Goal: Learn about a topic: Learn about a topic

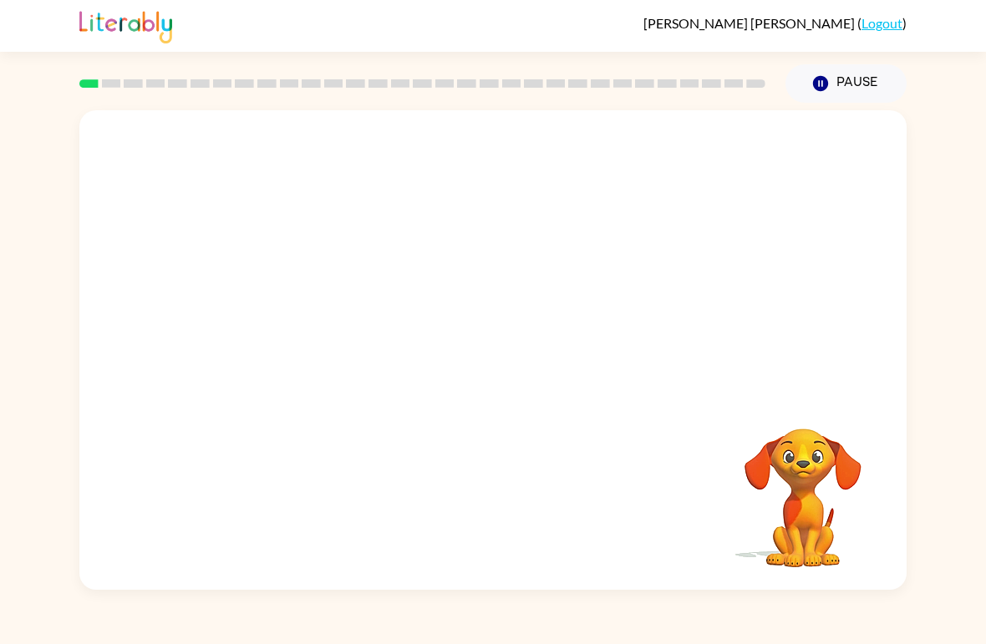
click at [459, 307] on video "Your browser must support playing .mp4 files to use Literably. Please try using…" at bounding box center [492, 251] width 827 height 283
click at [430, 290] on video "Your browser must support playing .mp4 files to use Literably. Please try using…" at bounding box center [492, 251] width 827 height 283
click at [437, 310] on video "Your browser must support playing .mp4 files to use Literably. Please try using…" at bounding box center [492, 251] width 827 height 283
click at [440, 302] on video "Your browser must support playing .mp4 files to use Literably. Please try using…" at bounding box center [492, 251] width 827 height 283
click at [485, 359] on icon "button" at bounding box center [492, 358] width 19 height 19
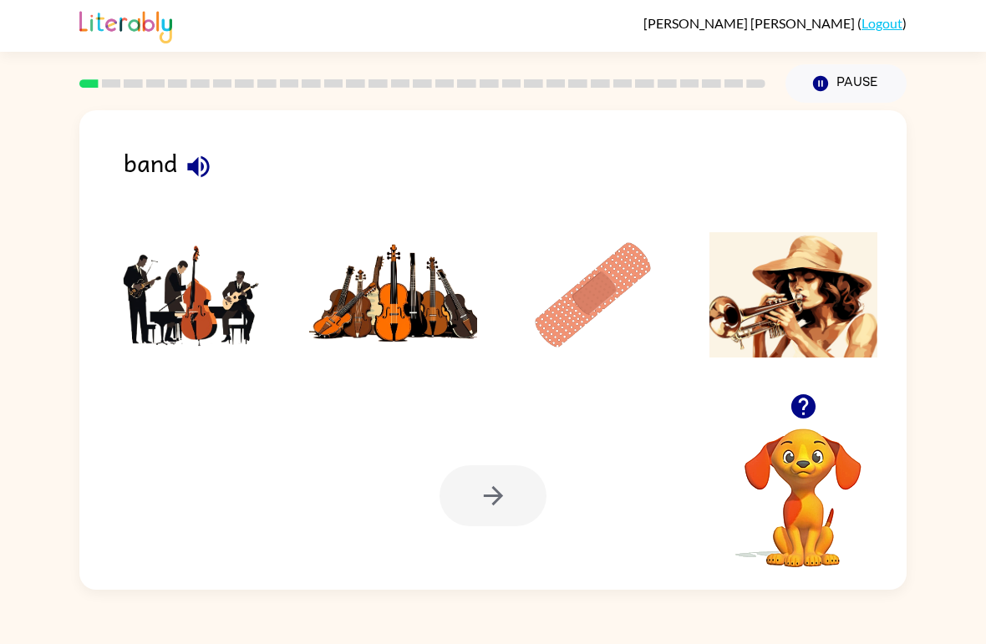
click at [212, 304] on img at bounding box center [193, 294] width 169 height 125
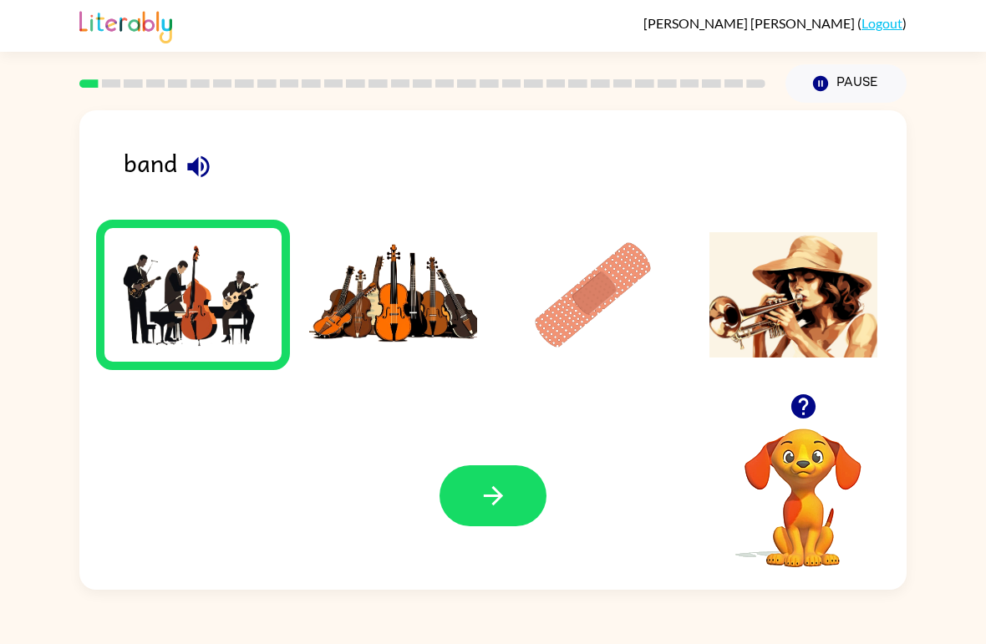
click at [529, 500] on button "button" at bounding box center [492, 495] width 107 height 61
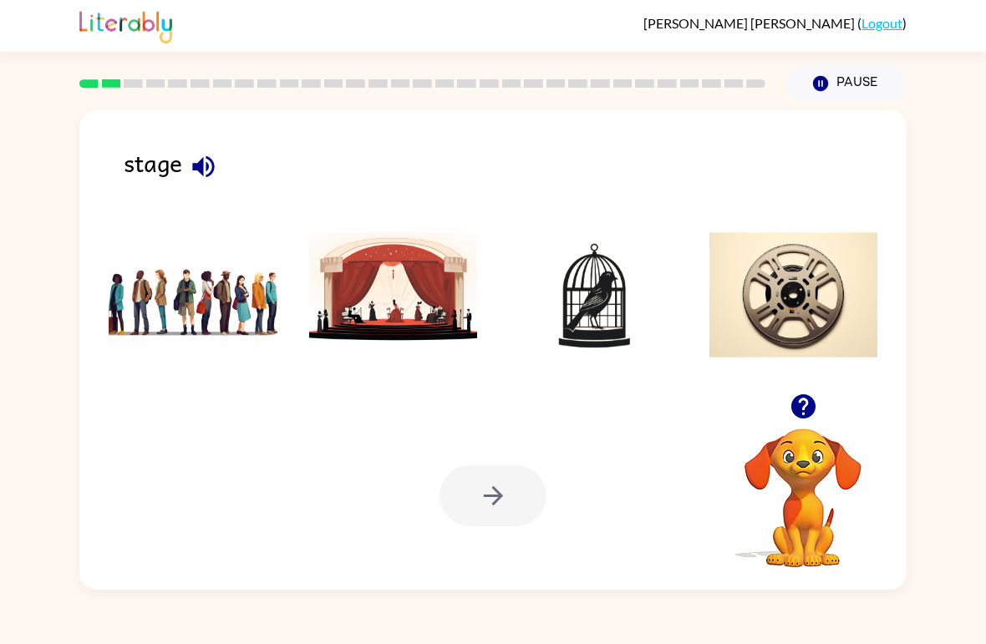
click at [426, 306] on img at bounding box center [393, 294] width 169 height 125
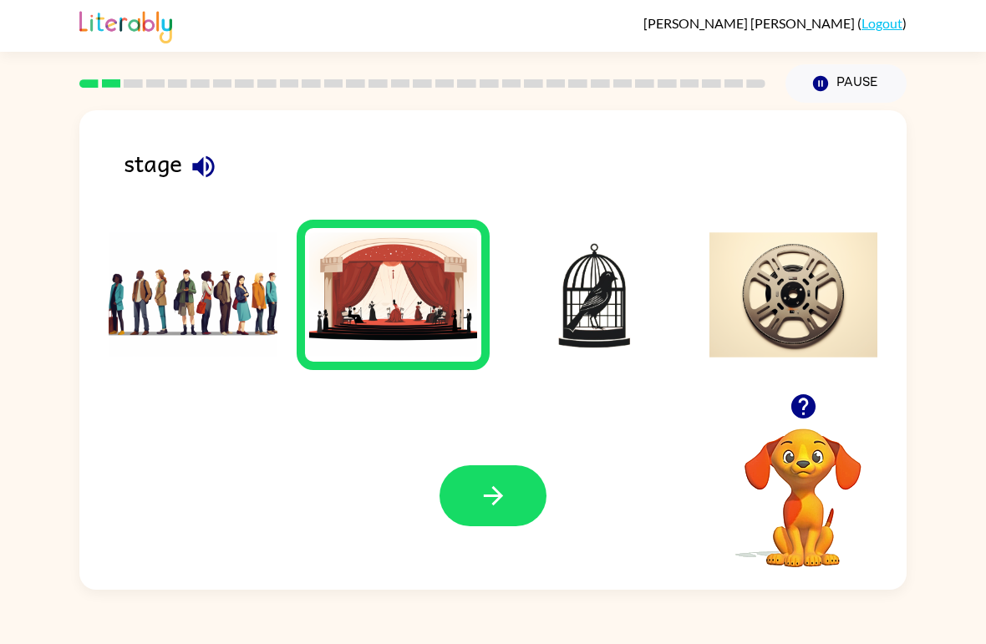
click at [516, 513] on button "button" at bounding box center [492, 495] width 107 height 61
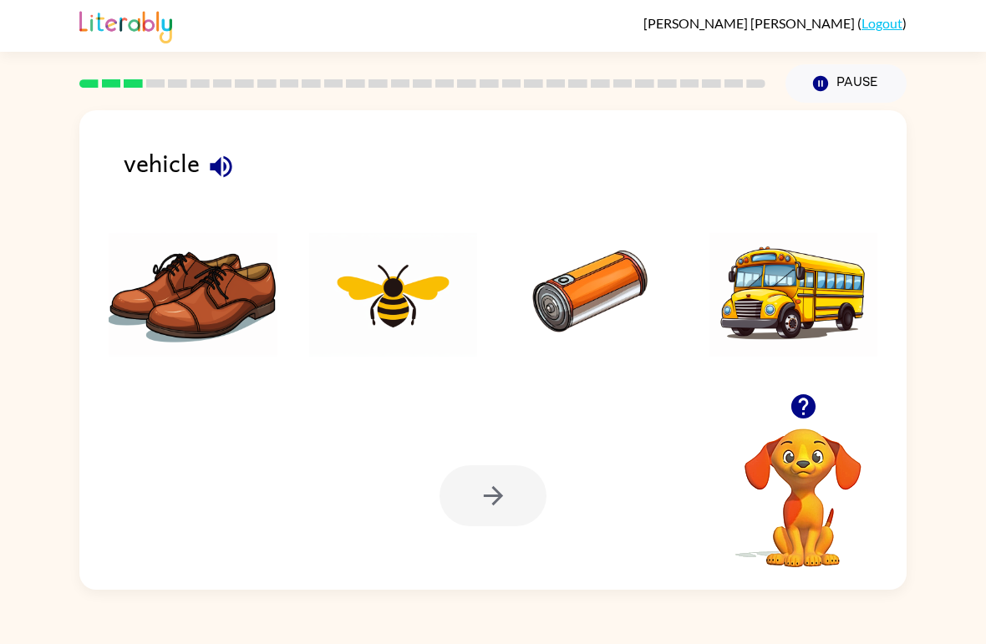
click at [791, 301] on img at bounding box center [793, 294] width 169 height 125
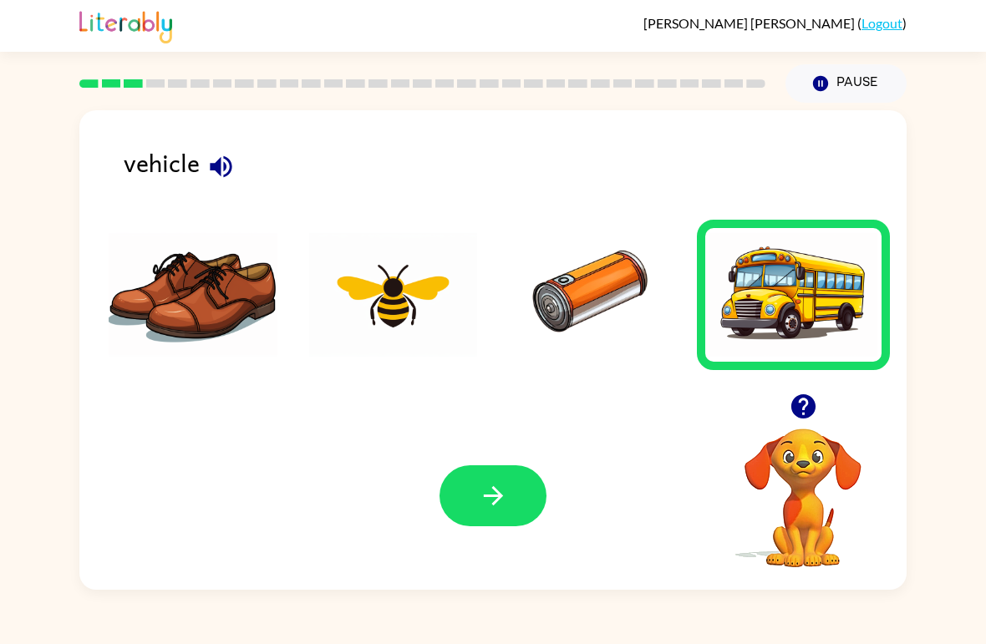
click at [517, 492] on button "button" at bounding box center [492, 495] width 107 height 61
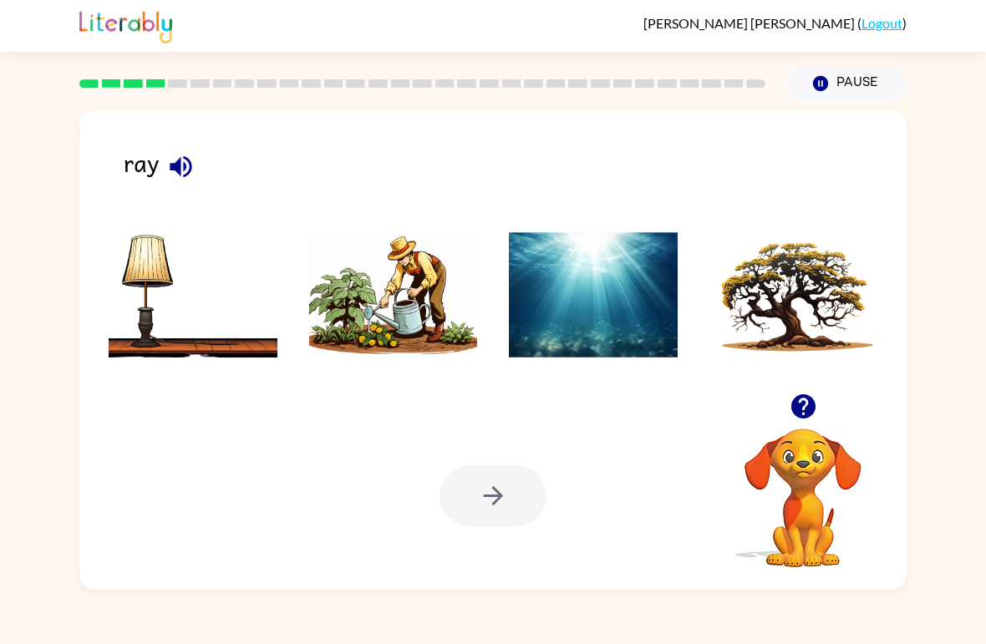
click at [587, 335] on img at bounding box center [593, 294] width 169 height 125
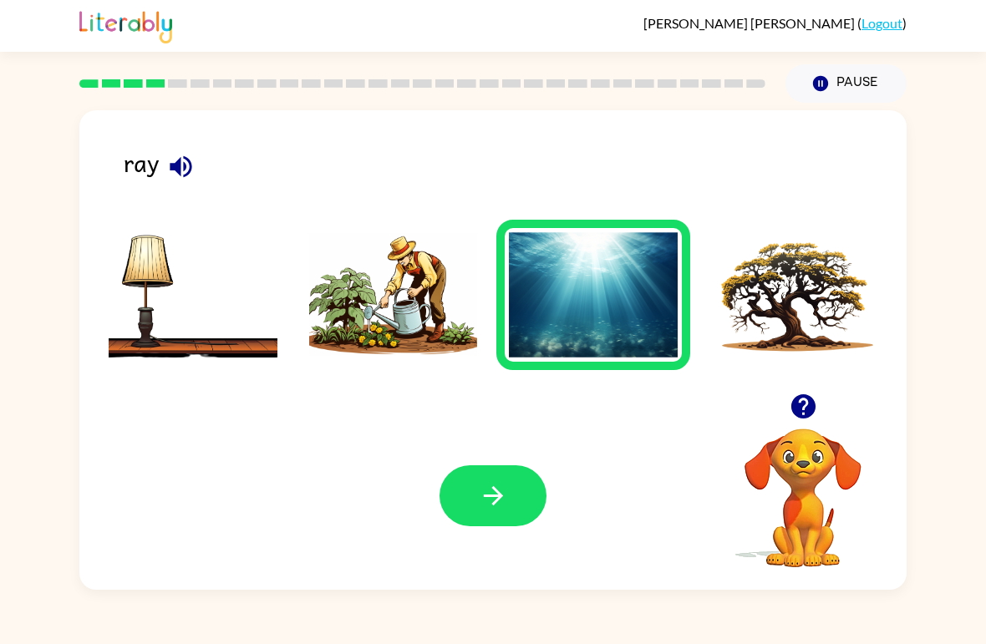
click at [510, 507] on button "button" at bounding box center [492, 495] width 107 height 61
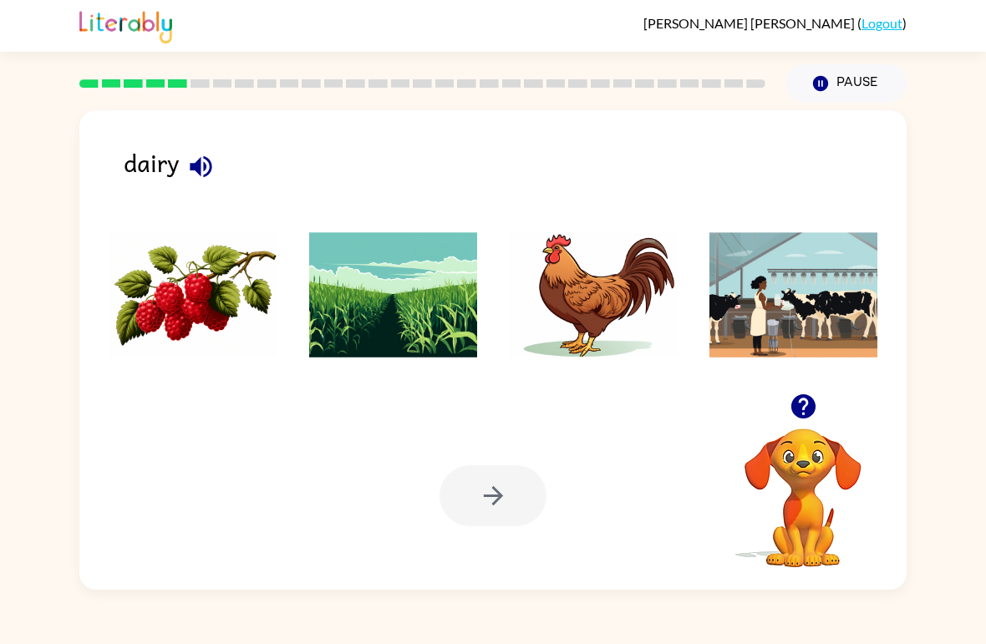
click at [221, 325] on img at bounding box center [193, 294] width 169 height 125
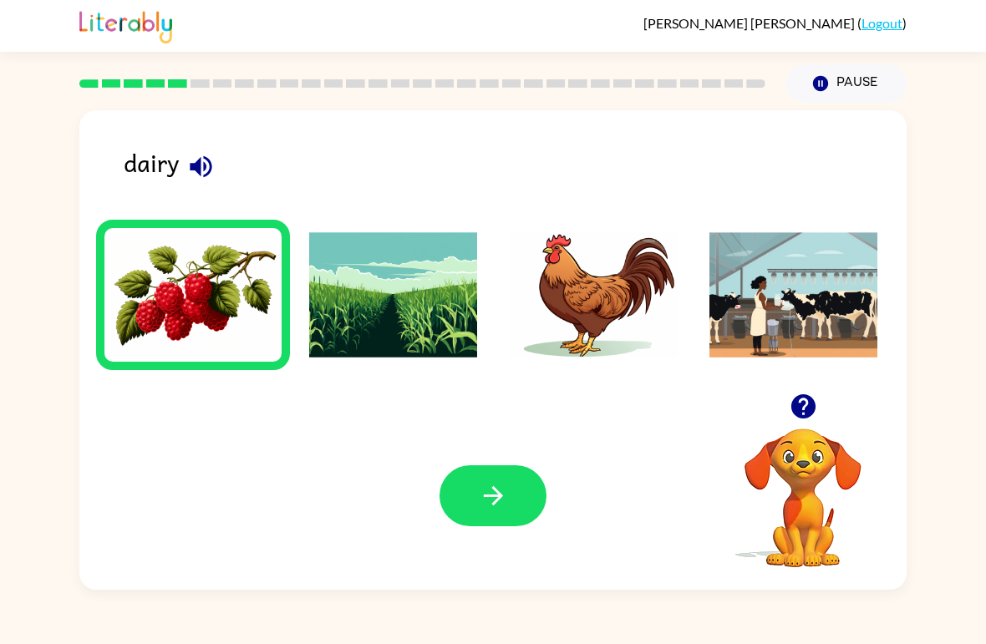
click at [531, 506] on button "button" at bounding box center [492, 495] width 107 height 61
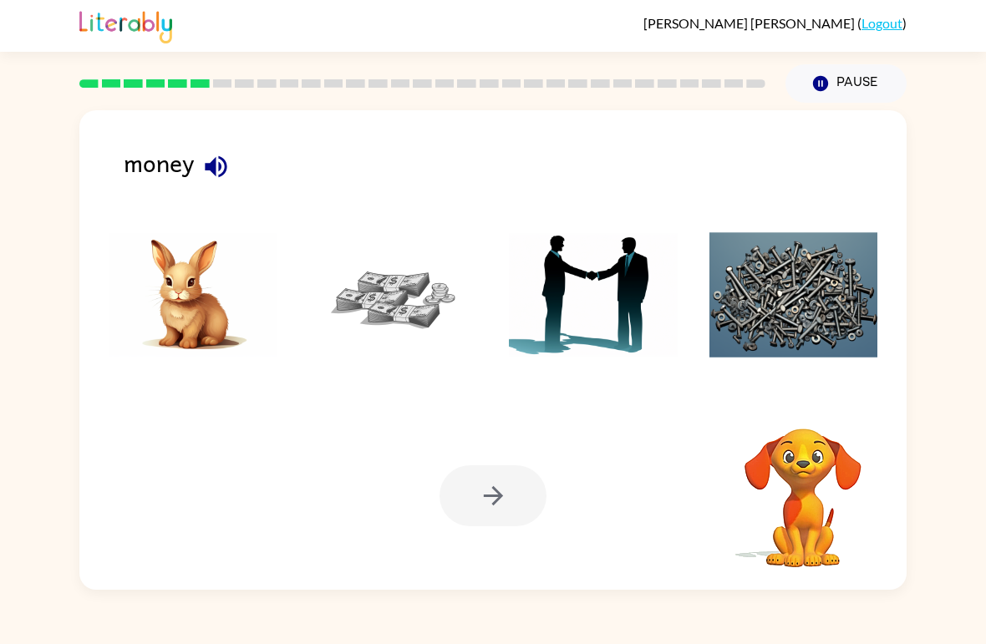
click at [421, 300] on img at bounding box center [393, 294] width 169 height 125
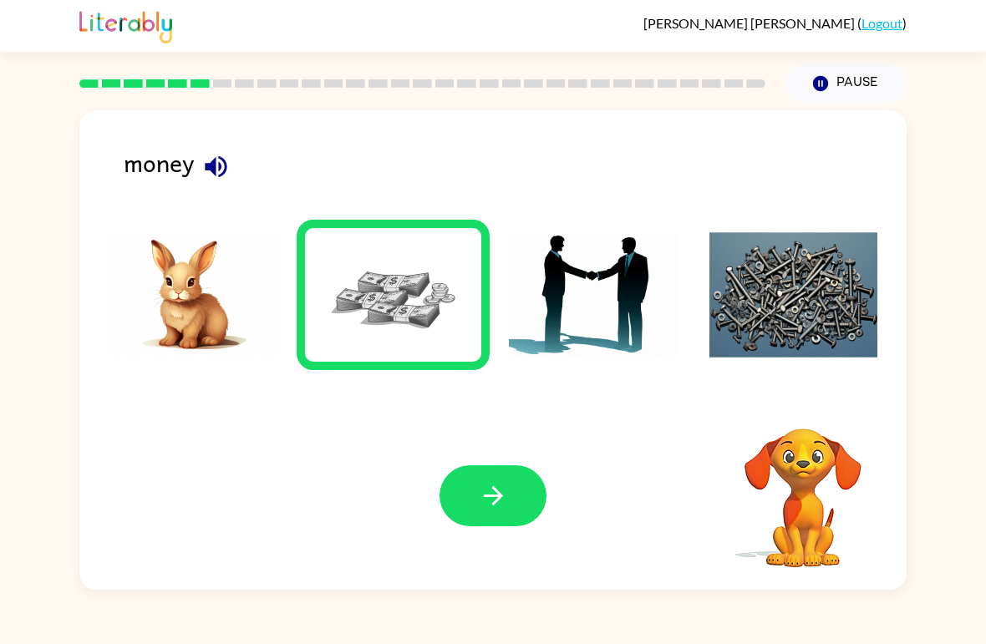
click at [500, 486] on icon "button" at bounding box center [493, 495] width 29 height 29
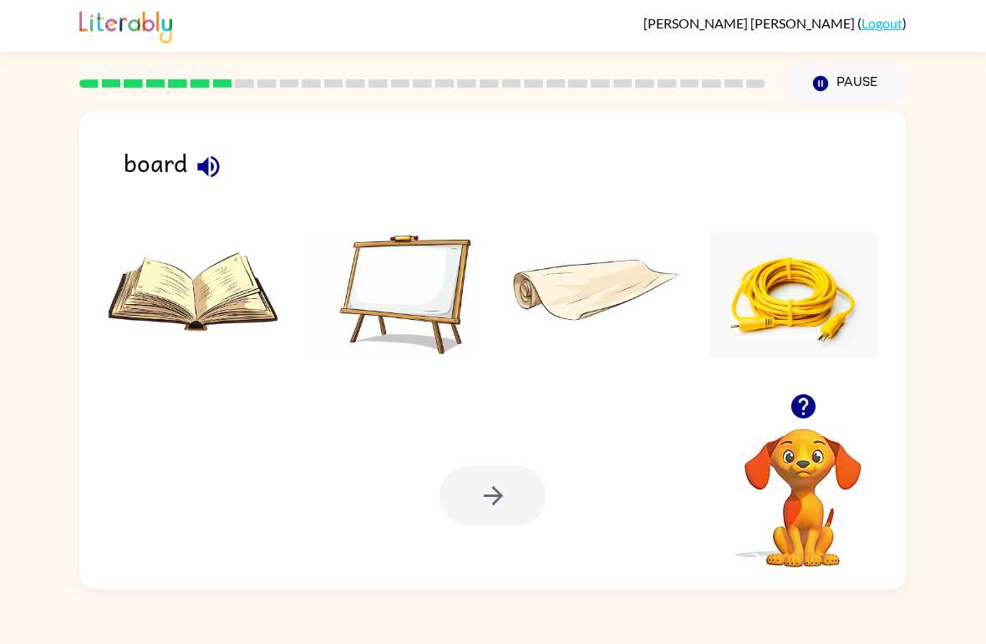
click at [428, 302] on img at bounding box center [393, 294] width 169 height 125
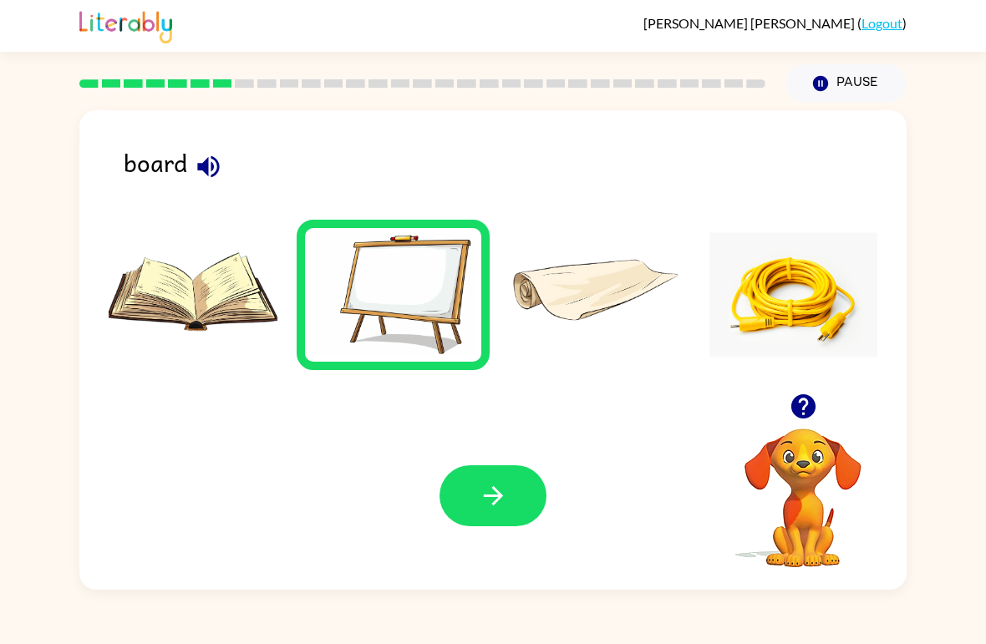
click at [508, 516] on button "button" at bounding box center [492, 495] width 107 height 61
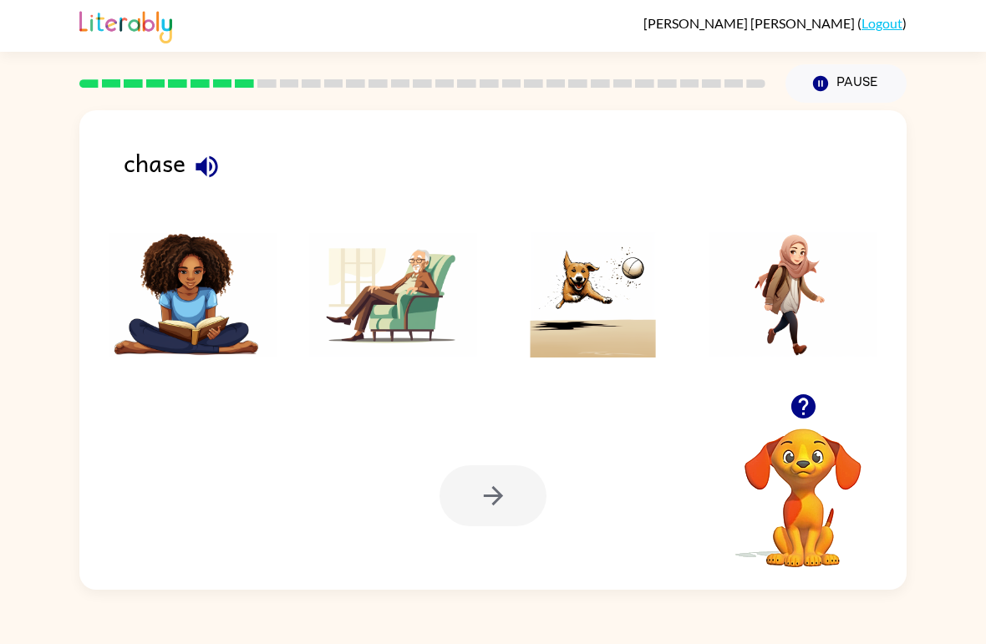
click at [594, 312] on img at bounding box center [593, 294] width 169 height 125
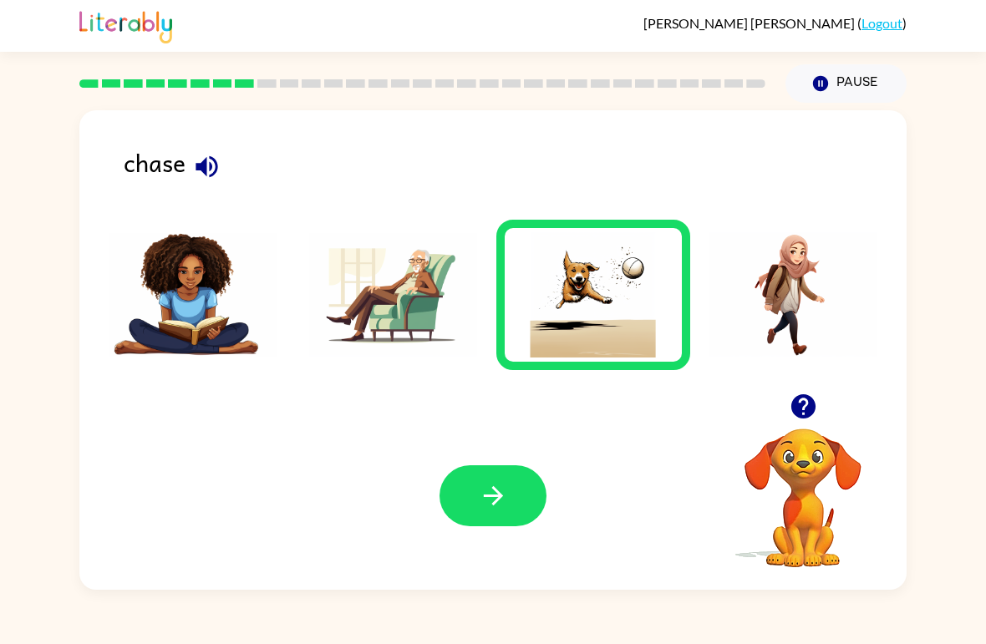
click at [479, 491] on icon "button" at bounding box center [493, 495] width 29 height 29
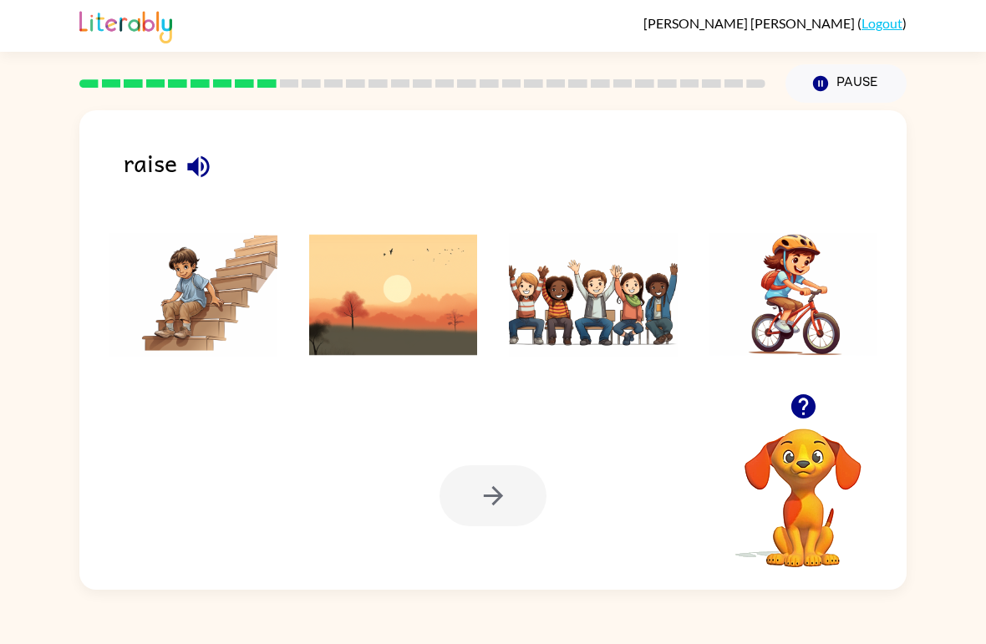
click at [440, 336] on img at bounding box center [393, 294] width 169 height 125
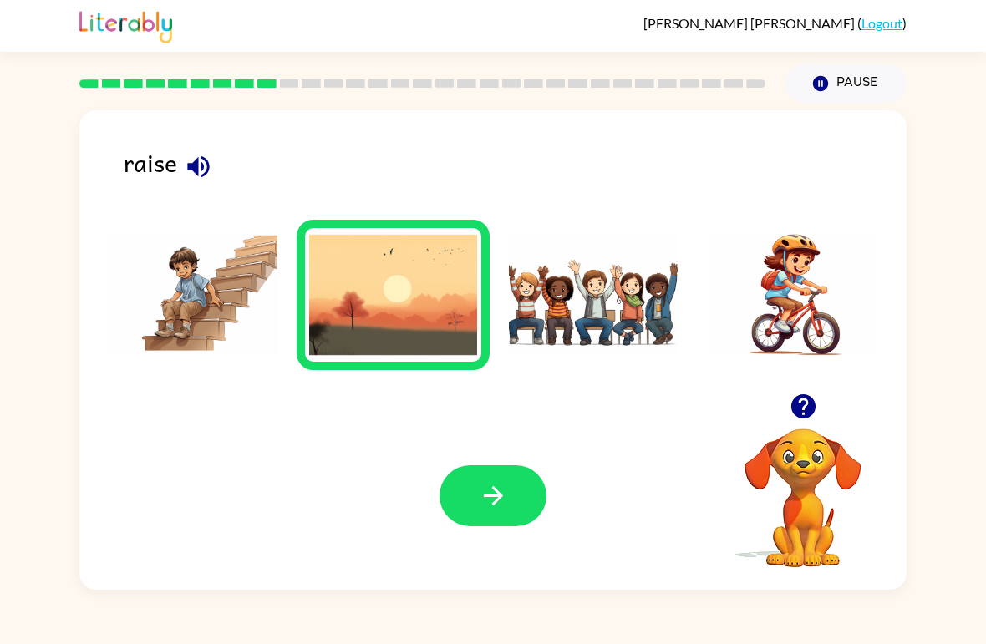
click at [483, 493] on icon "button" at bounding box center [493, 495] width 29 height 29
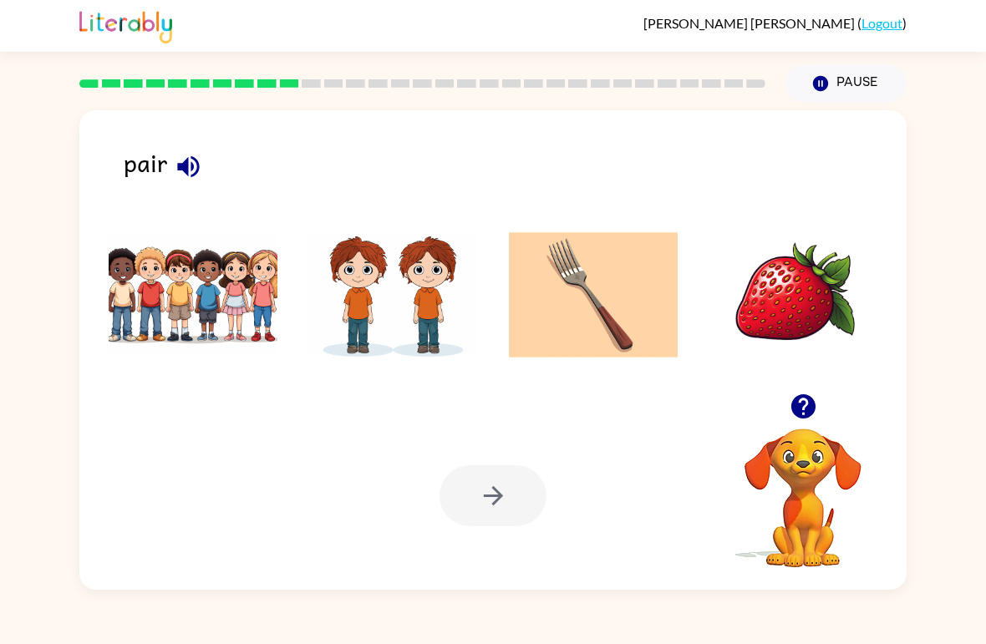
click at [475, 487] on div at bounding box center [492, 495] width 107 height 61
click at [411, 326] on img at bounding box center [393, 294] width 169 height 125
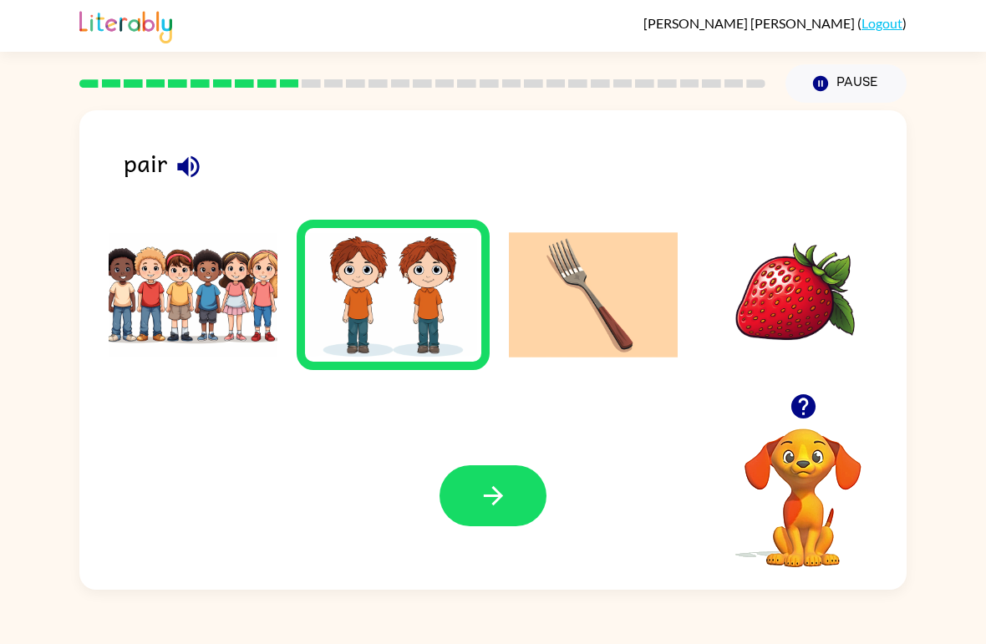
click at [476, 500] on button "button" at bounding box center [492, 495] width 107 height 61
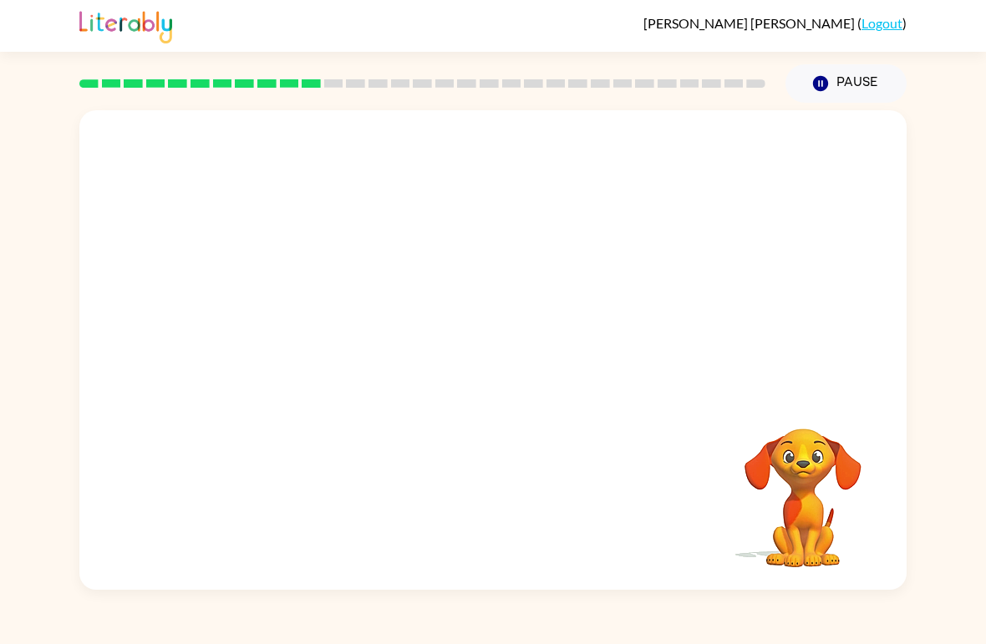
click at [535, 312] on video "Your browser must support playing .mp4 files to use Literably. Please try using…" at bounding box center [492, 251] width 827 height 283
click at [529, 299] on video "Your browser must support playing .mp4 files to use Literably. Please try using…" at bounding box center [492, 251] width 827 height 283
click at [531, 323] on video "Your browser must support playing .mp4 files to use Literably. Please try using…" at bounding box center [492, 251] width 827 height 283
click at [556, 332] on video "Your browser must support playing .mp4 files to use Literably. Please try using…" at bounding box center [492, 251] width 827 height 283
click at [517, 359] on div at bounding box center [492, 358] width 107 height 61
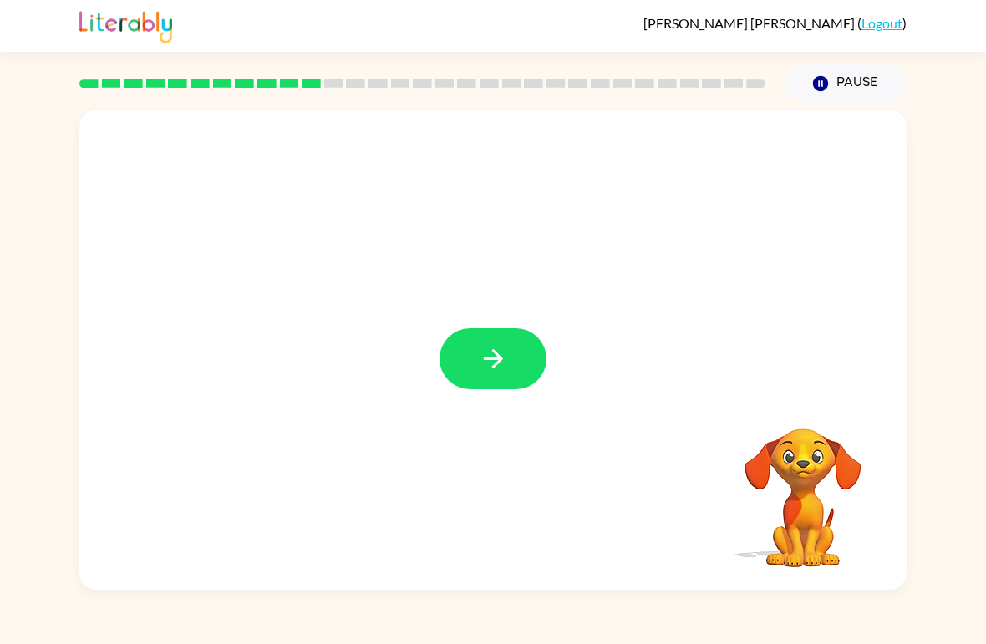
click at [505, 378] on button "button" at bounding box center [492, 358] width 107 height 61
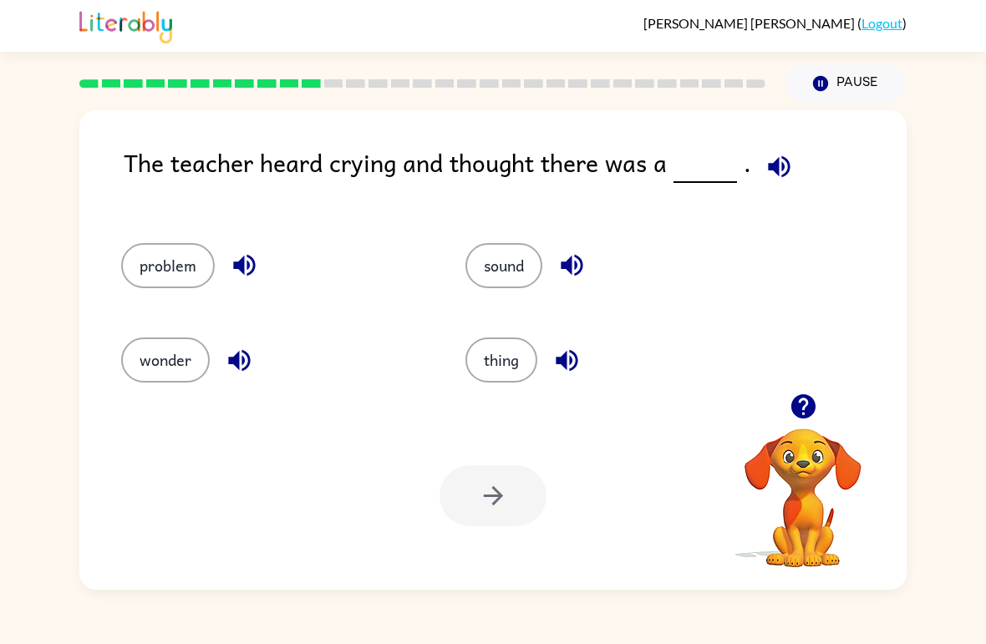
click at [519, 259] on button "sound" at bounding box center [503, 265] width 77 height 45
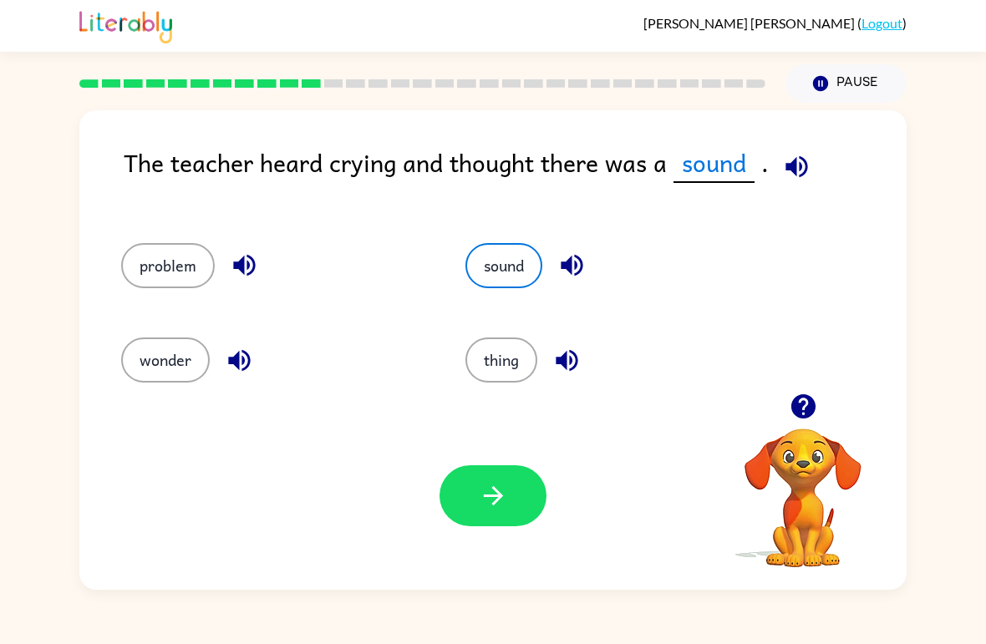
click at [516, 517] on button "button" at bounding box center [492, 495] width 107 height 61
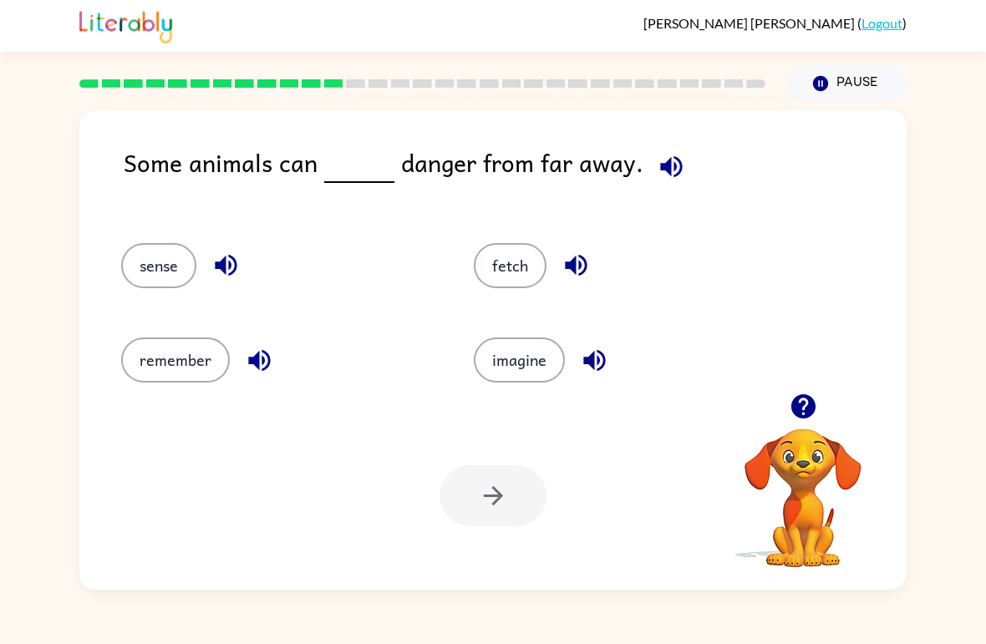
click at [373, 180] on span at bounding box center [376, 163] width 7 height 38
click at [165, 268] on button "sense" at bounding box center [158, 265] width 75 height 45
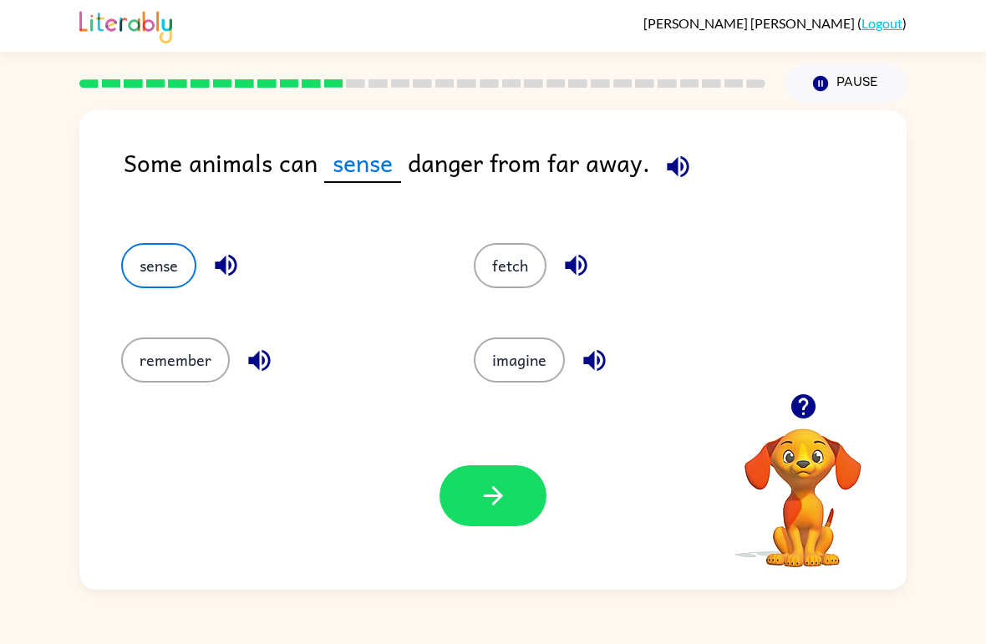
click at [496, 497] on icon "button" at bounding box center [492, 495] width 19 height 19
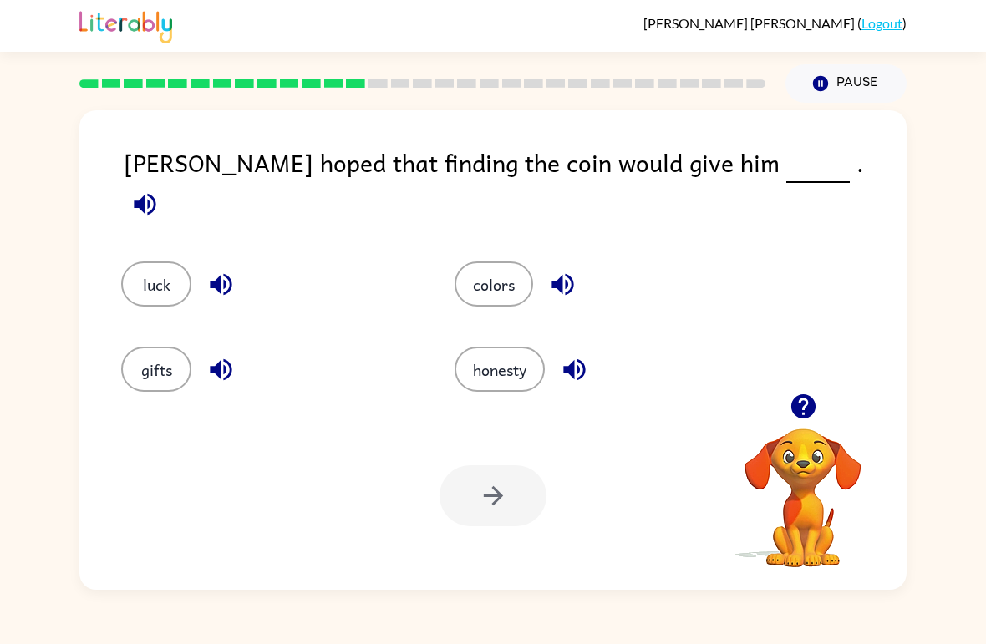
click at [821, 399] on button "button" at bounding box center [803, 406] width 43 height 43
click at [814, 406] on video "Your browser must support playing .mp4 files to use Literably. Please try using…" at bounding box center [802, 486] width 167 height 167
click at [810, 410] on icon "button" at bounding box center [802, 406] width 24 height 24
click at [791, 400] on icon "button" at bounding box center [803, 406] width 29 height 29
